Goal: Find specific page/section: Find specific page/section

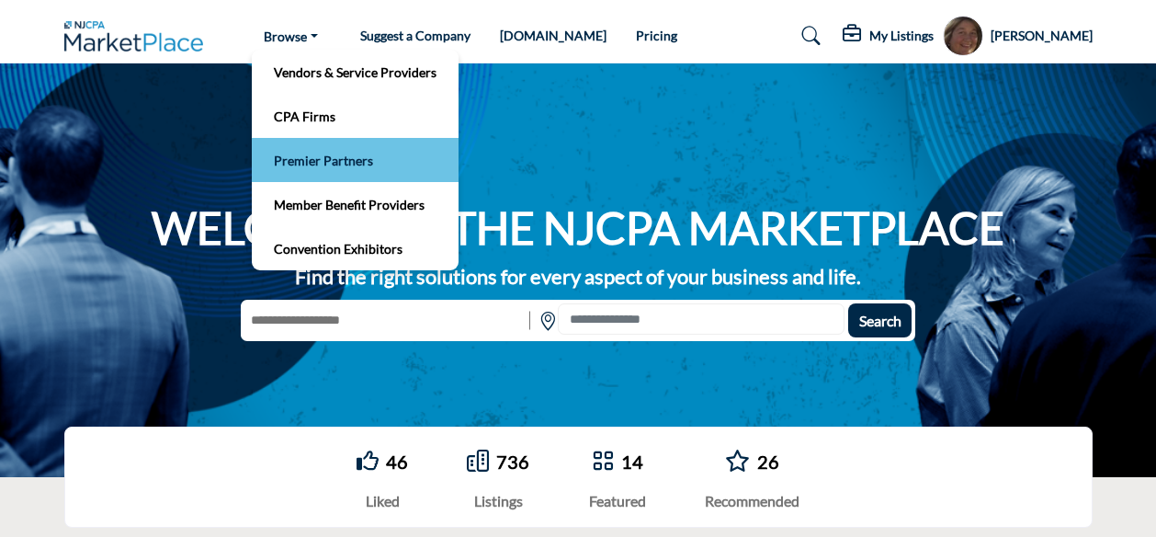
click at [322, 163] on link "Premier Partners" at bounding box center [355, 160] width 188 height 26
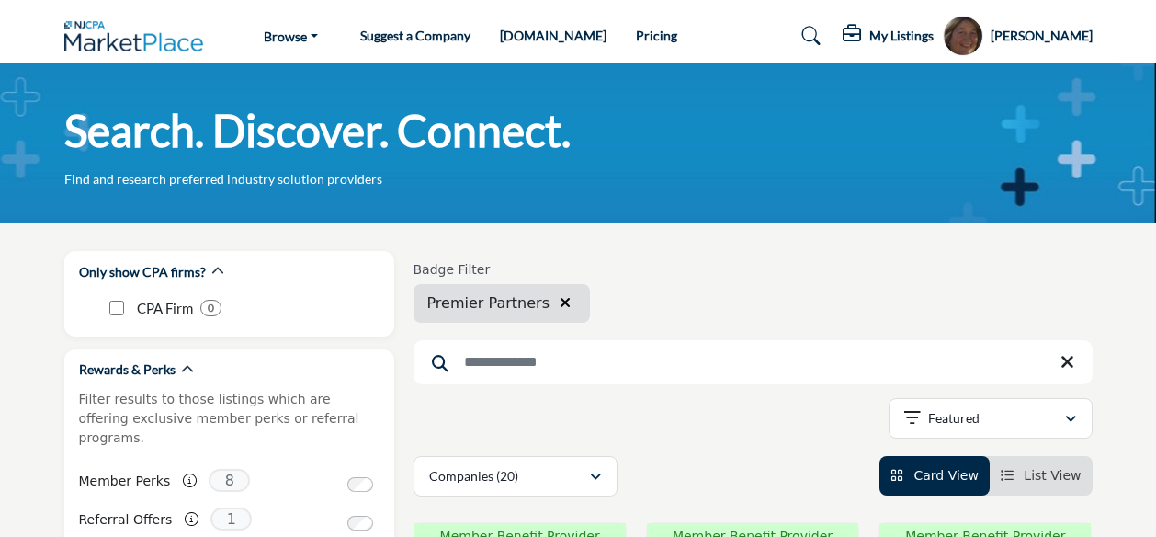
click at [482, 358] on input "Search Keyword" at bounding box center [753, 362] width 679 height 44
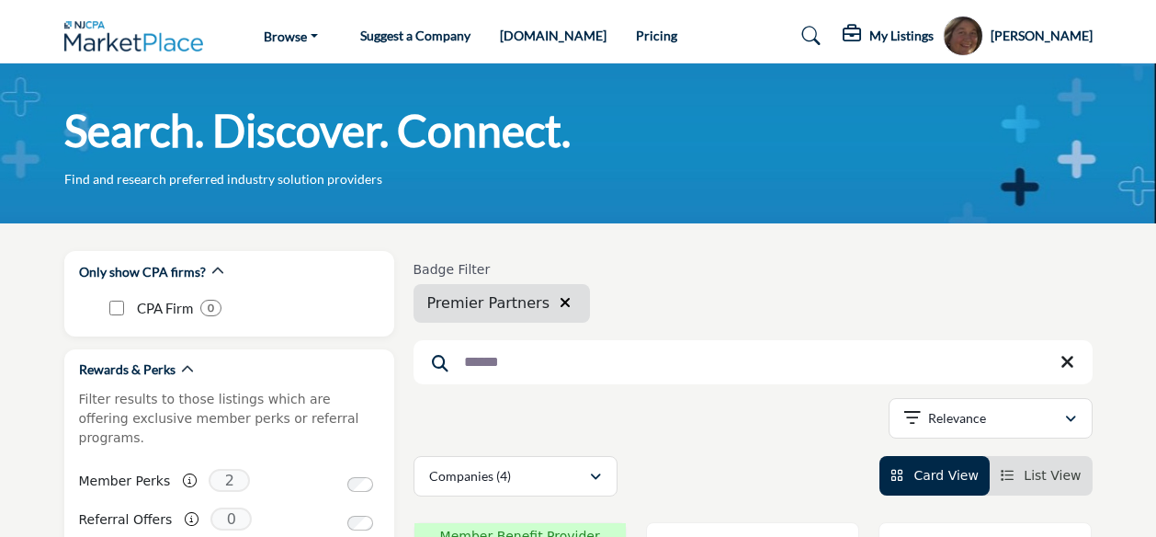
click at [535, 367] on input "******" at bounding box center [753, 362] width 679 height 44
type input "**********"
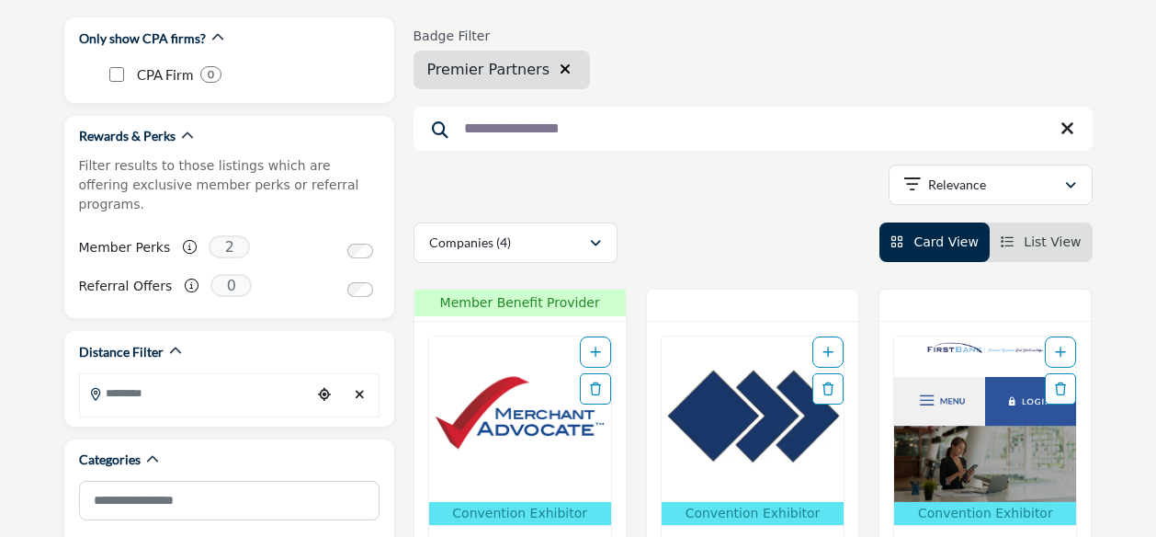
scroll to position [266, 0]
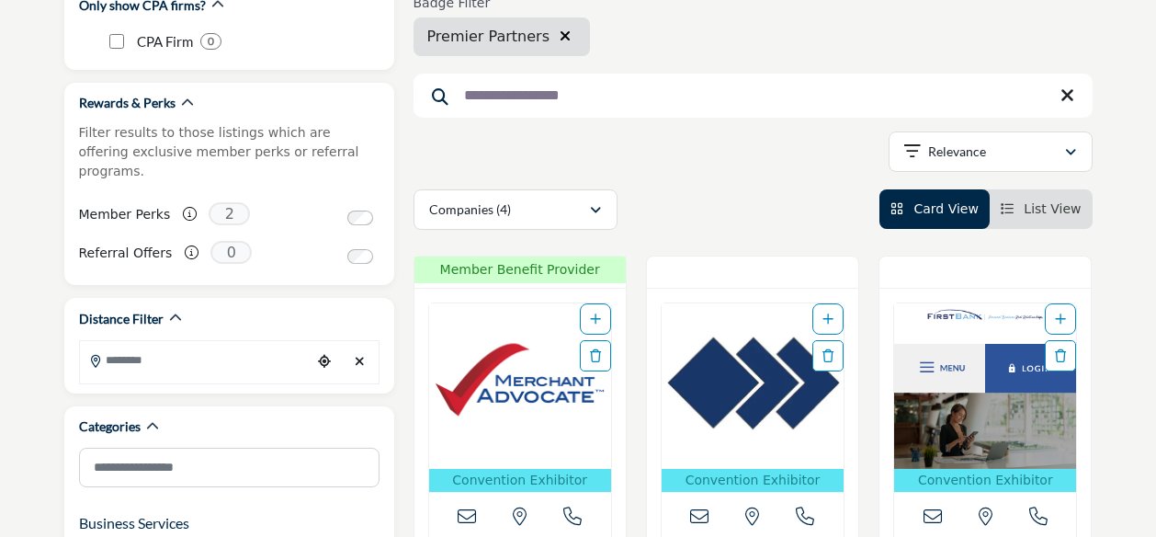
click at [509, 397] on img "Open Listing in new tab" at bounding box center [520, 385] width 182 height 165
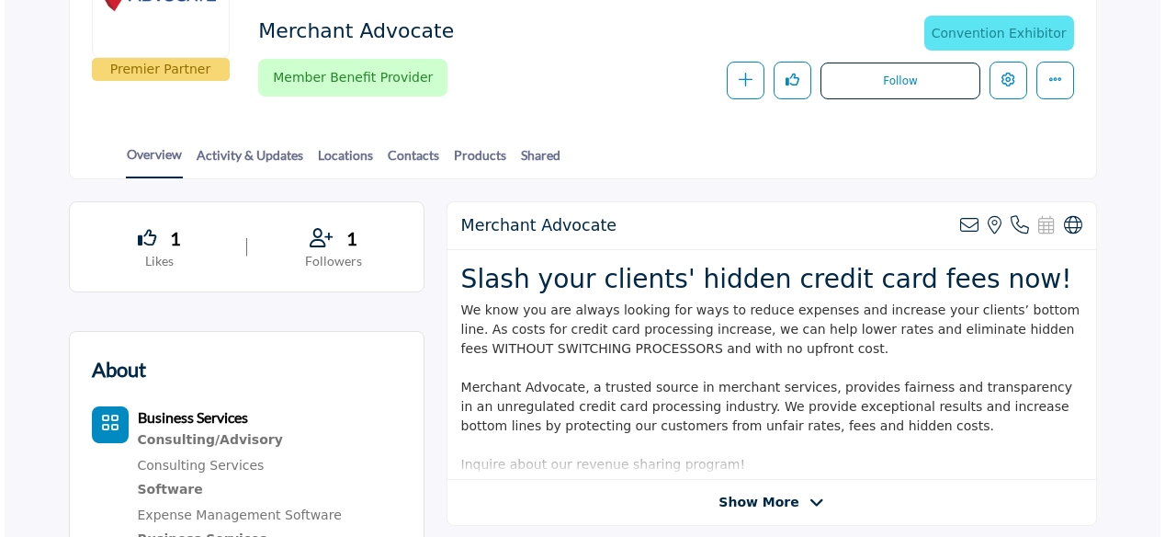
scroll to position [303, 0]
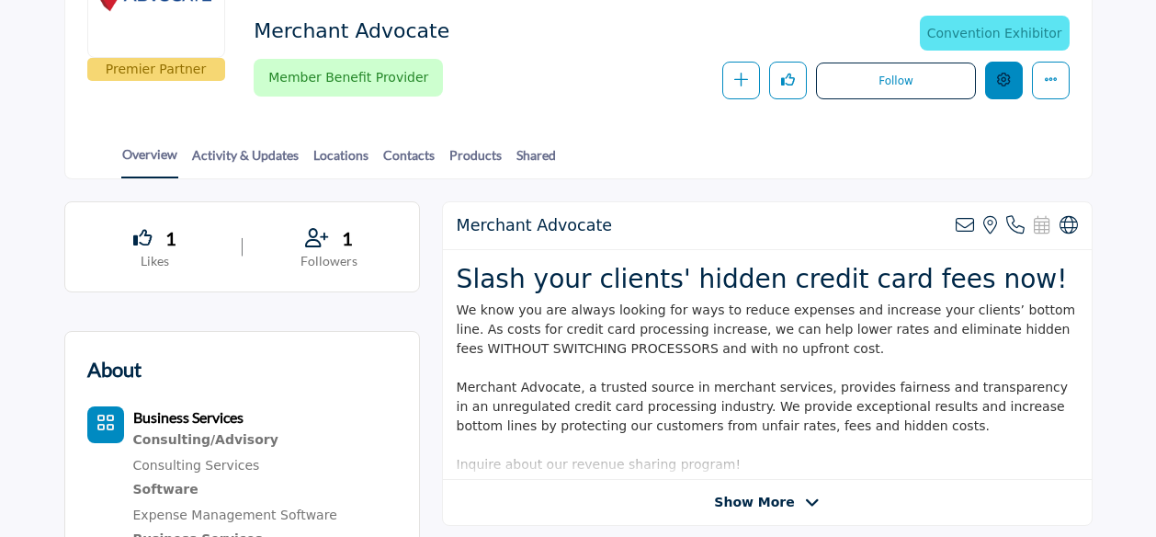
click at [1007, 74] on icon "Edit company" at bounding box center [1004, 80] width 14 height 14
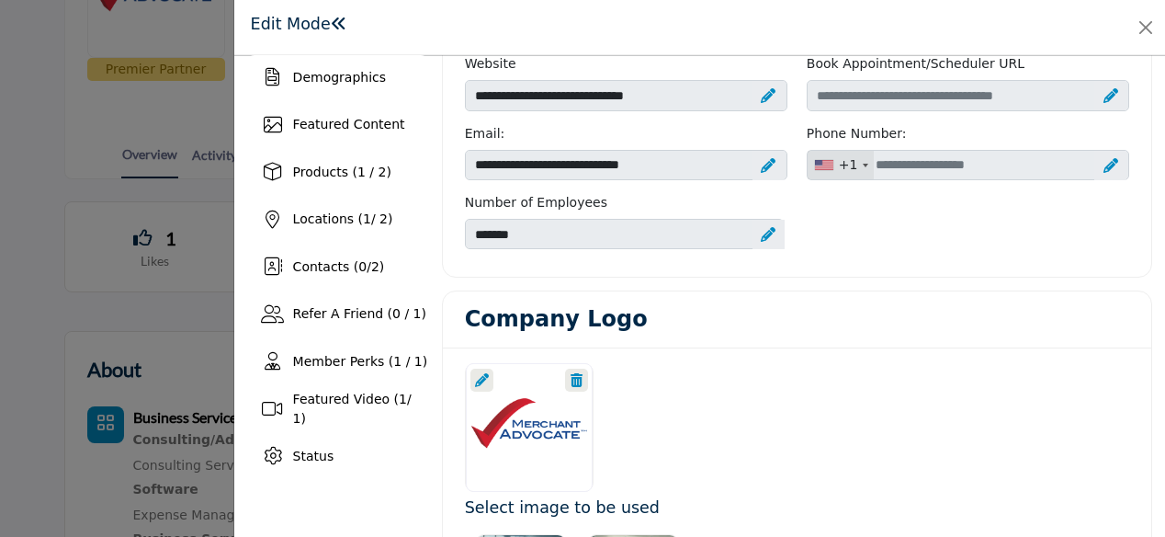
scroll to position [195, 0]
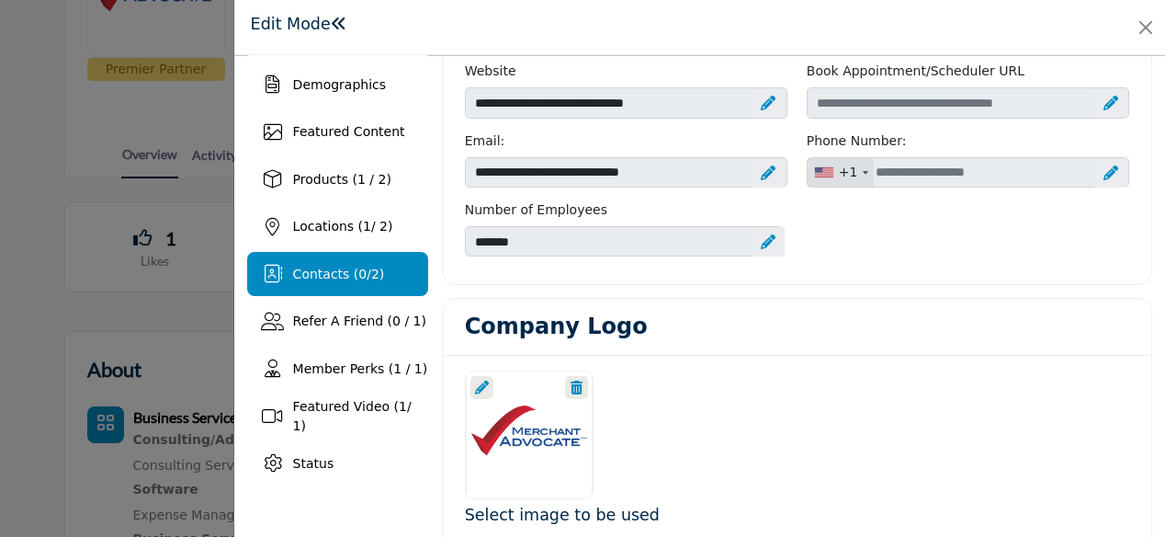
click at [311, 277] on span "Contacts ( 0 / 2 )" at bounding box center [339, 273] width 92 height 15
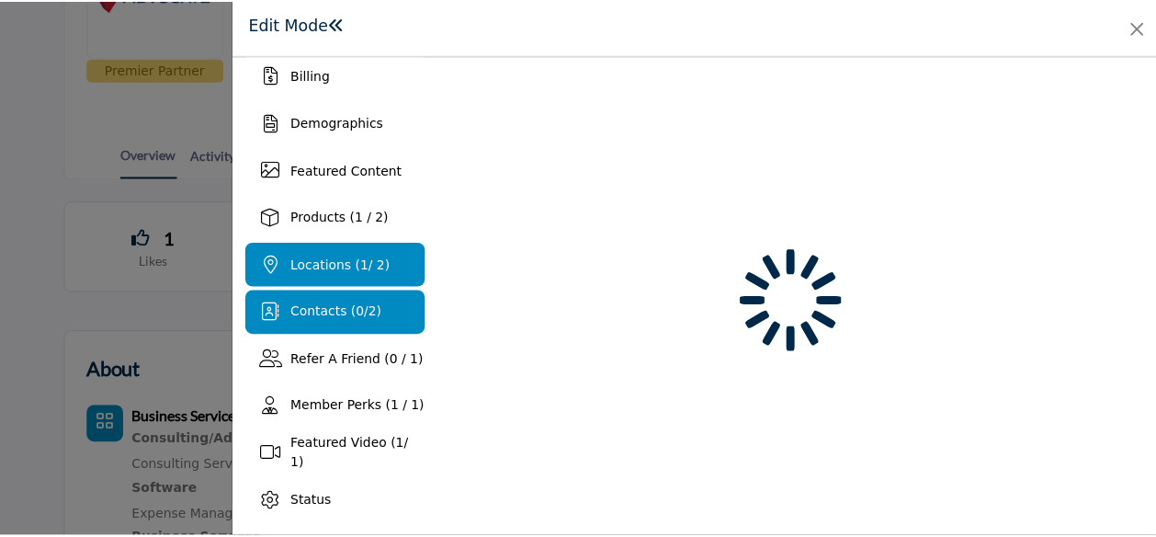
scroll to position [156, 0]
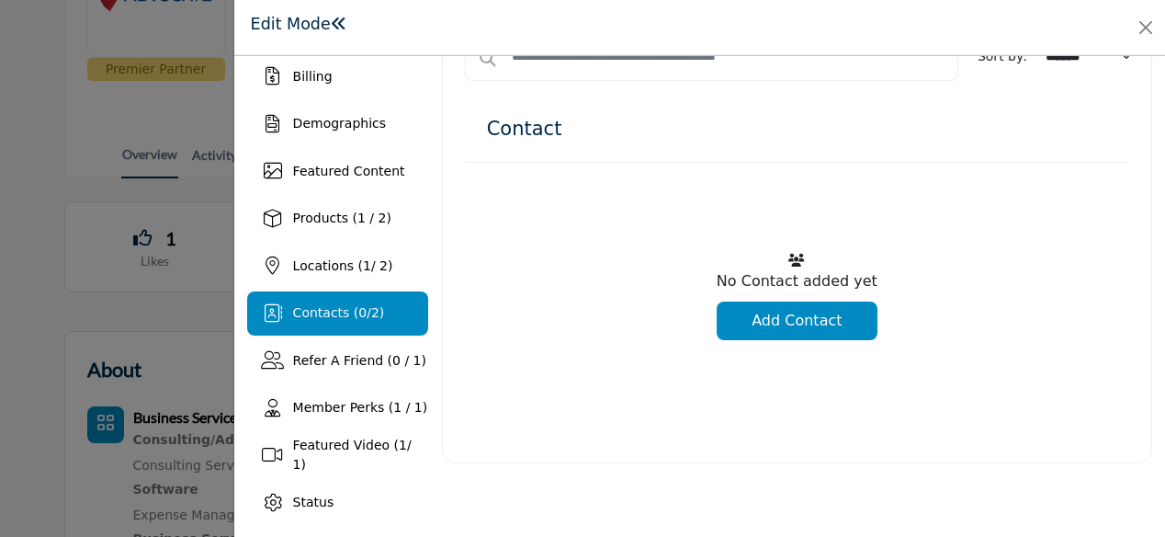
click at [320, 306] on span "Contacts ( 0 / 2 )" at bounding box center [339, 312] width 92 height 15
click at [1145, 25] on button "Close" at bounding box center [1146, 28] width 26 height 26
